Goal: Navigation & Orientation: Understand site structure

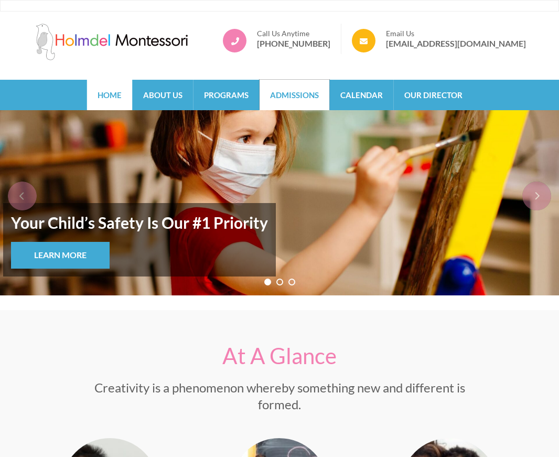
click at [312, 95] on link "Admissions" at bounding box center [294, 95] width 70 height 30
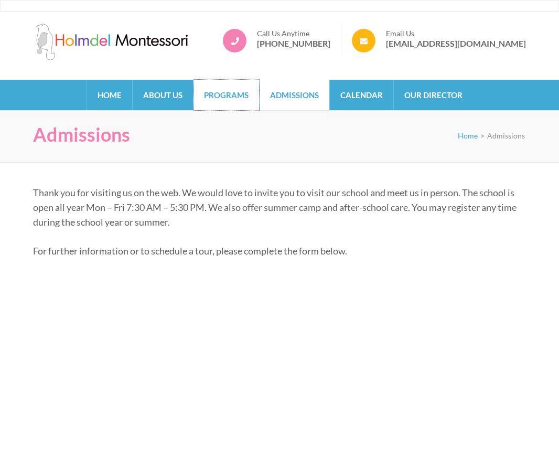
click at [230, 94] on link "Programs" at bounding box center [226, 95] width 66 height 30
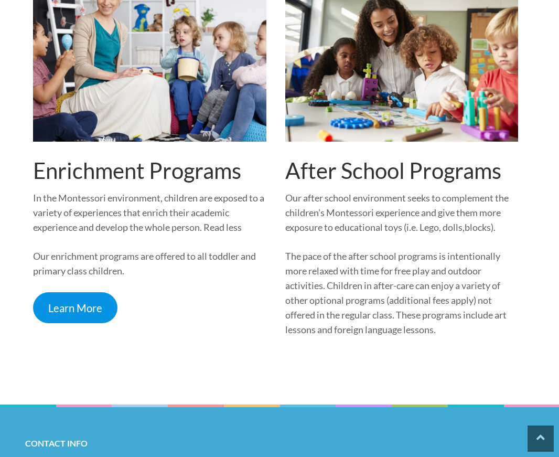
scroll to position [1426, 0]
